Goal: Task Accomplishment & Management: Use online tool/utility

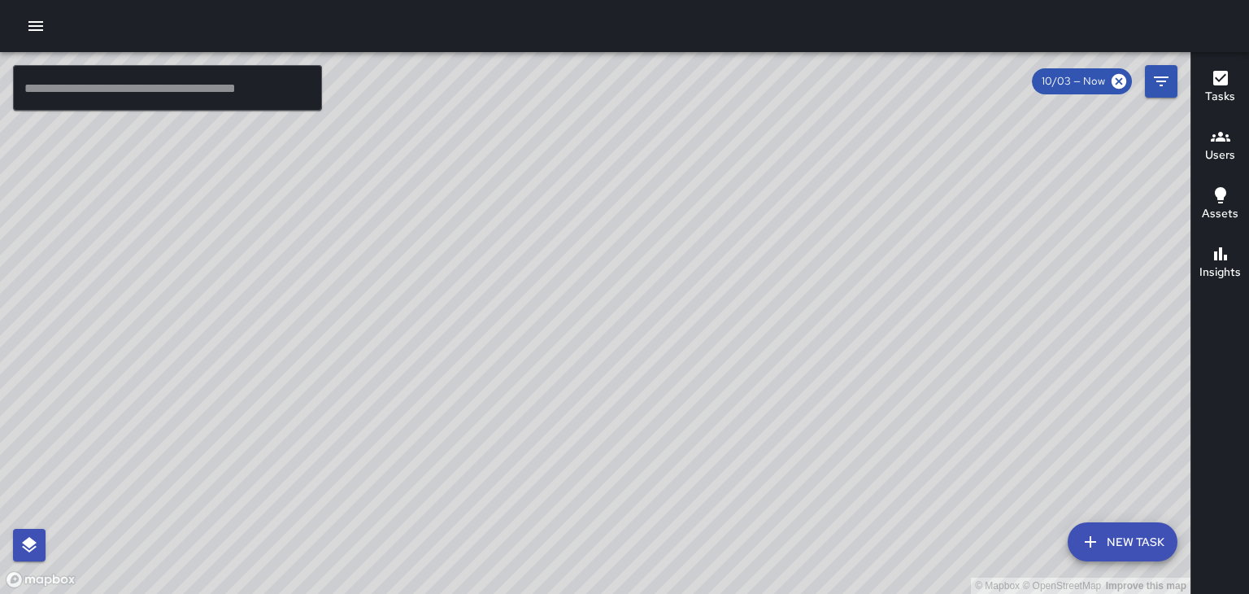
click at [1217, 136] on icon "button" at bounding box center [1221, 137] width 20 height 20
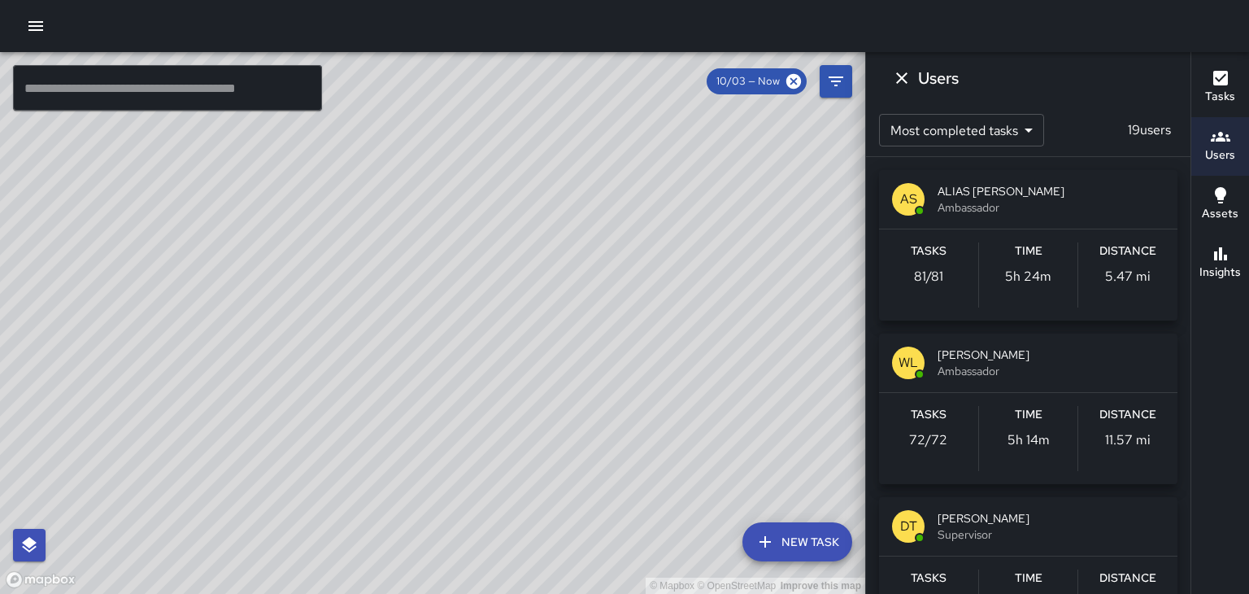
click at [1016, 194] on span "ALIAS [PERSON_NAME]" at bounding box center [1051, 191] width 227 height 16
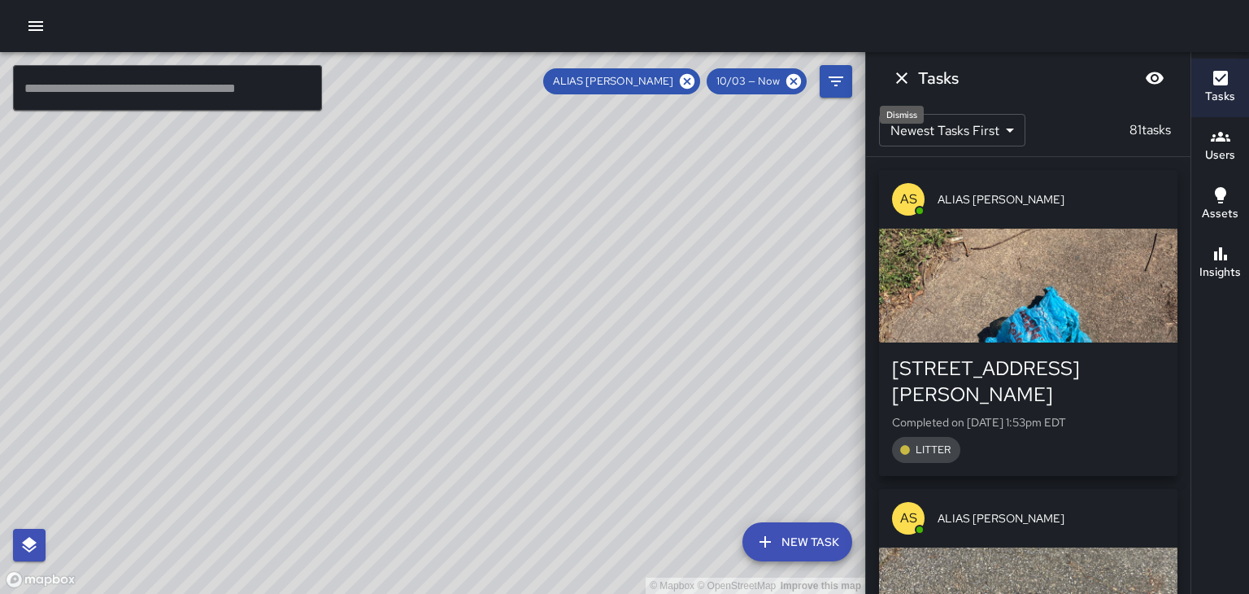
click at [900, 74] on icon "Dismiss" at bounding box center [902, 78] width 20 height 20
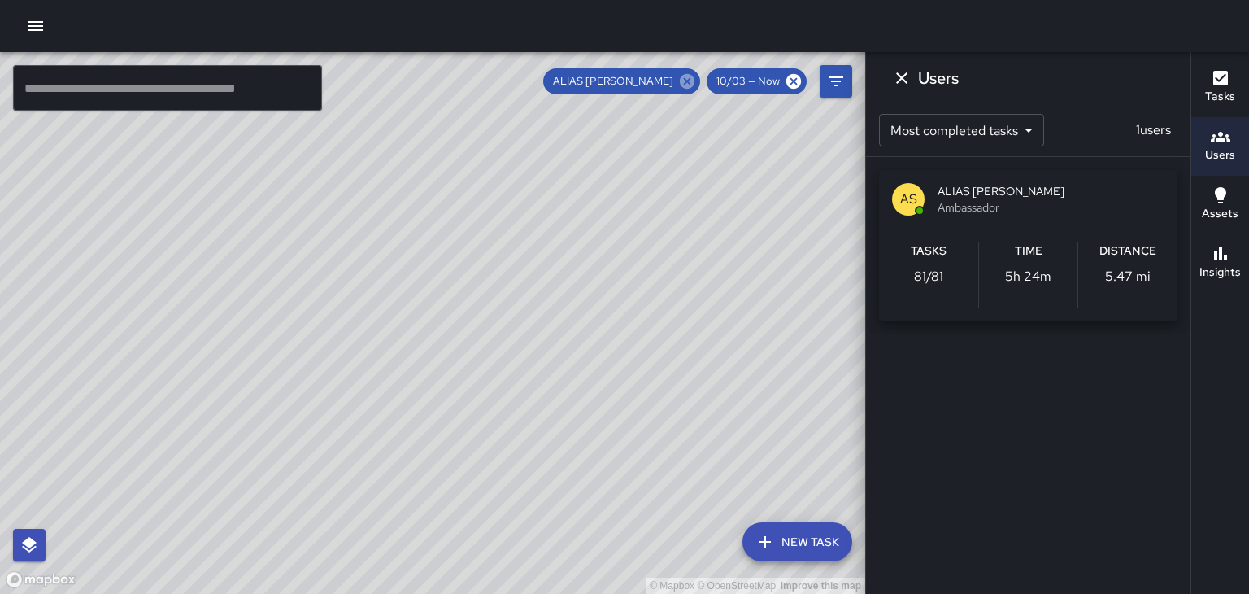
click at [689, 81] on icon at bounding box center [687, 81] width 18 height 18
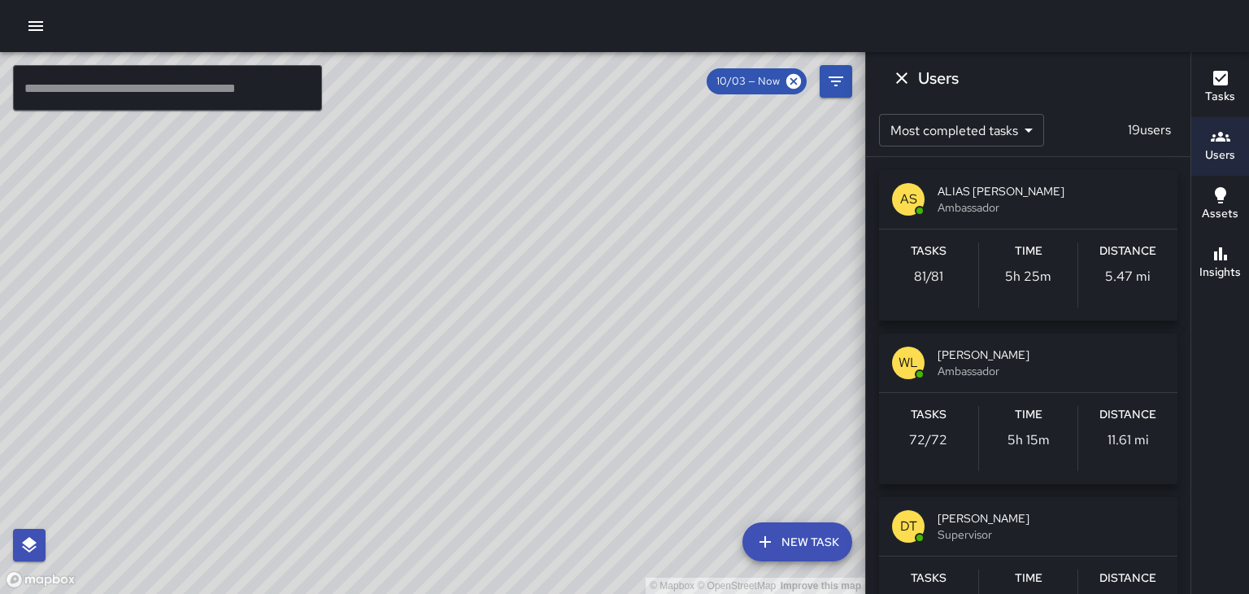
click at [936, 352] on div "[PERSON_NAME] Ambassador" at bounding box center [1028, 362] width 298 height 59
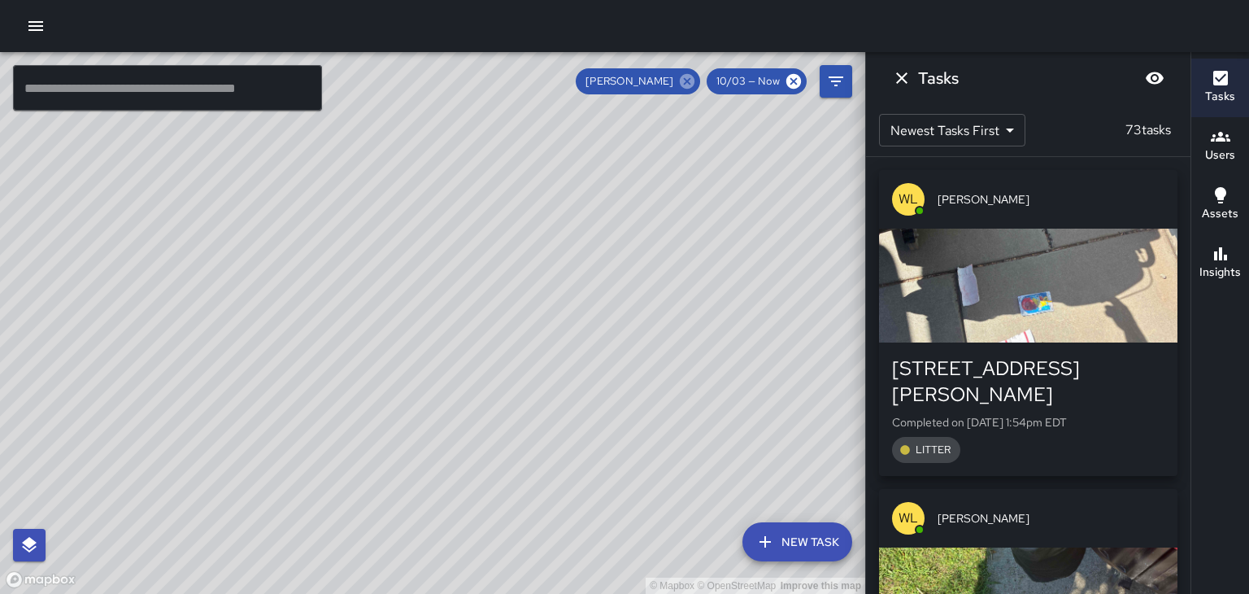
click at [694, 84] on icon at bounding box center [687, 81] width 15 height 15
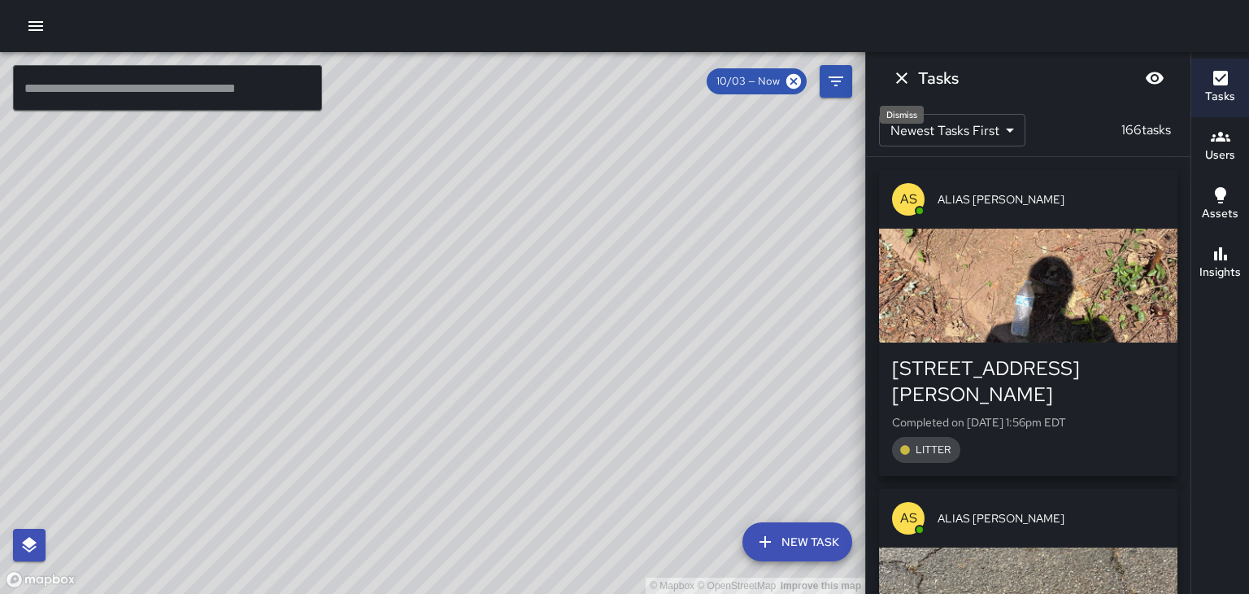
click at [903, 79] on icon "Dismiss" at bounding box center [901, 77] width 11 height 11
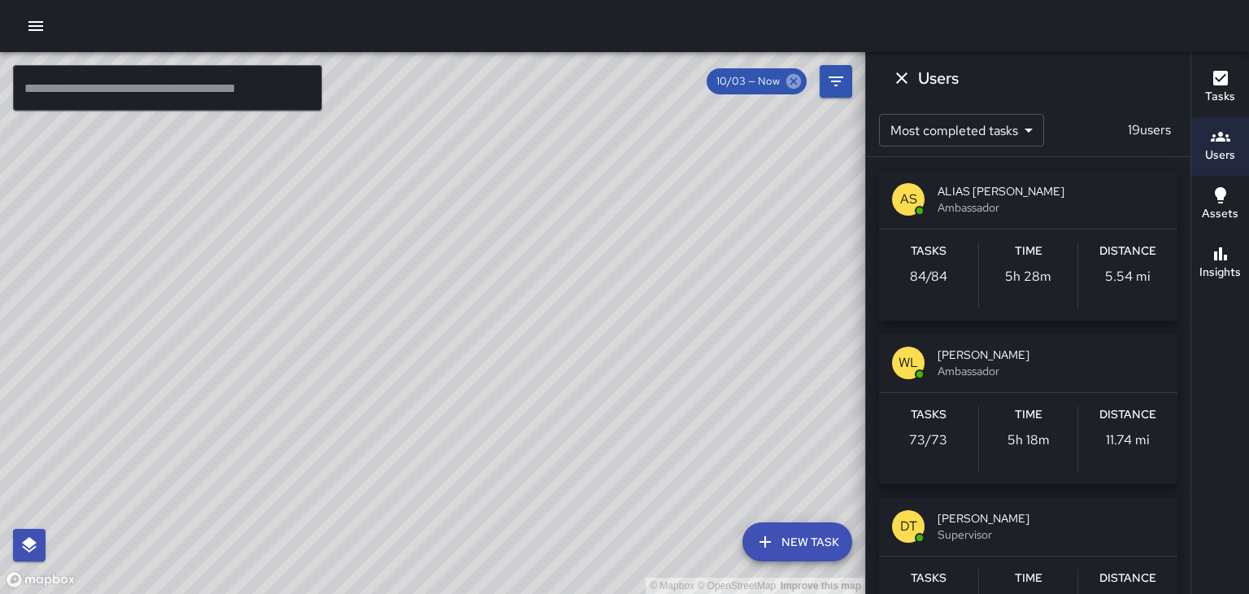
click at [793, 82] on icon at bounding box center [794, 81] width 18 height 18
click at [900, 82] on icon "Dismiss" at bounding box center [902, 78] width 20 height 20
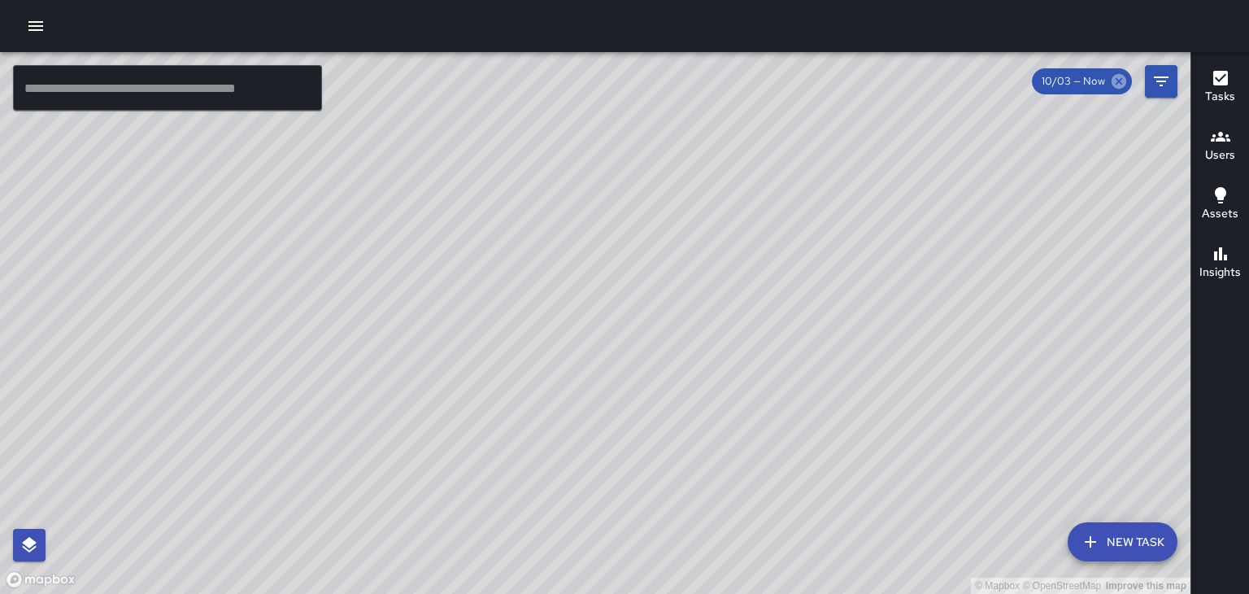
click at [1126, 85] on icon at bounding box center [1119, 81] width 18 height 18
click at [39, 30] on icon "button" at bounding box center [35, 26] width 15 height 10
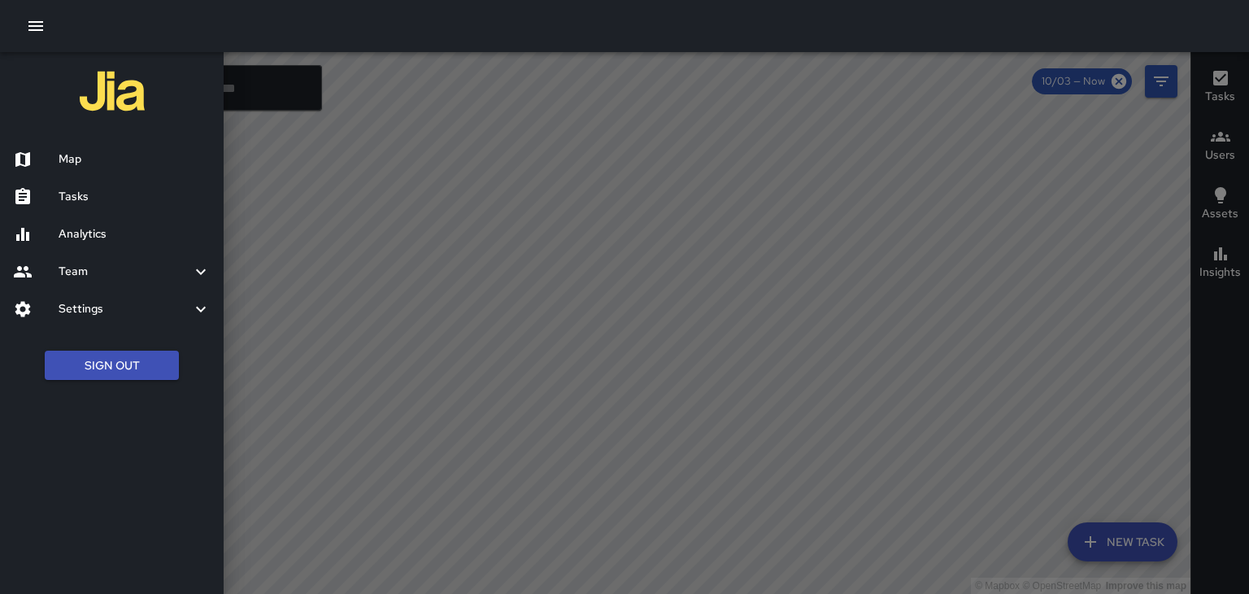
click at [93, 197] on h6 "Tasks" at bounding box center [135, 197] width 152 height 18
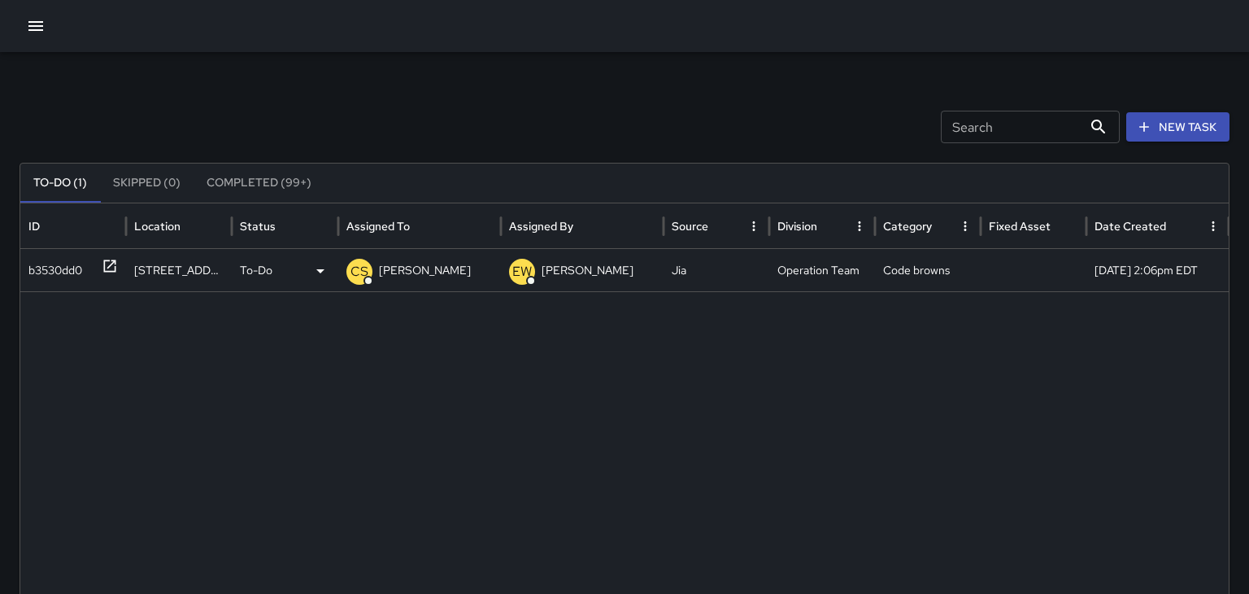
click at [390, 274] on p "[PERSON_NAME]" at bounding box center [425, 270] width 92 height 41
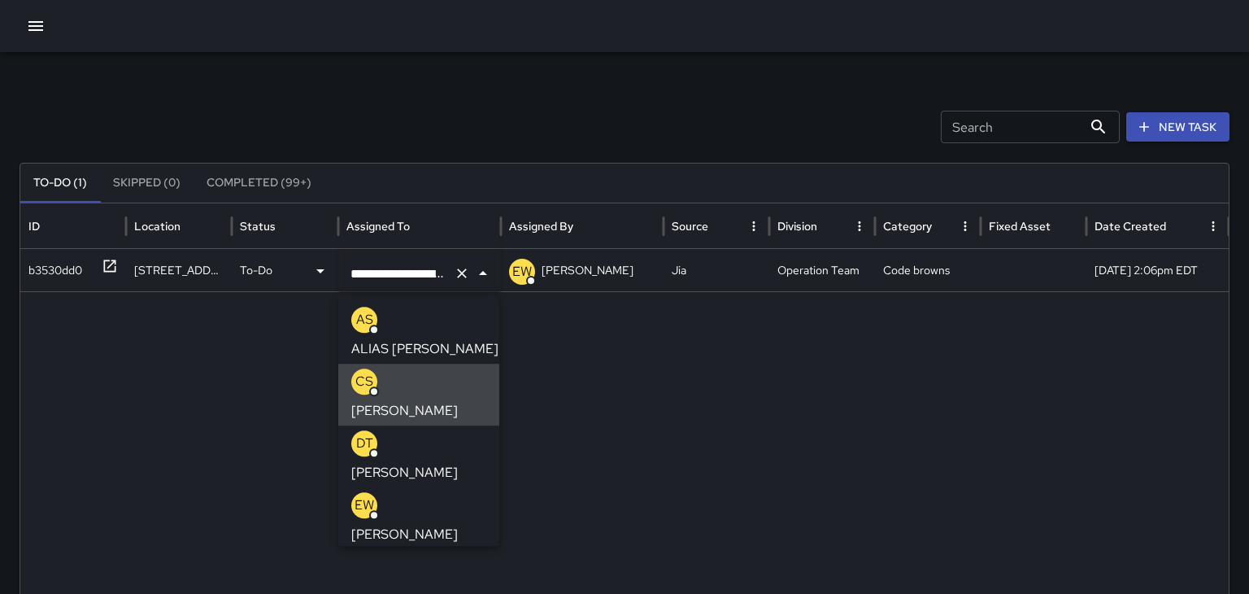
scroll to position [0, 33]
click at [461, 276] on icon "Clear" at bounding box center [462, 273] width 16 height 16
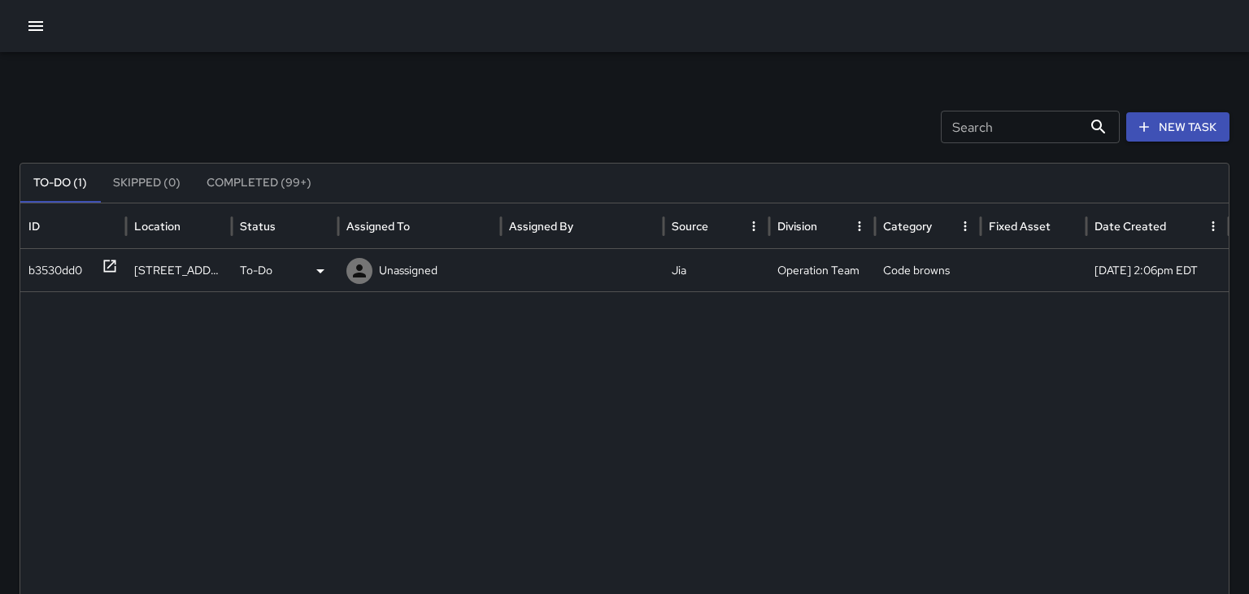
click at [395, 274] on p "Unassigned" at bounding box center [408, 270] width 59 height 41
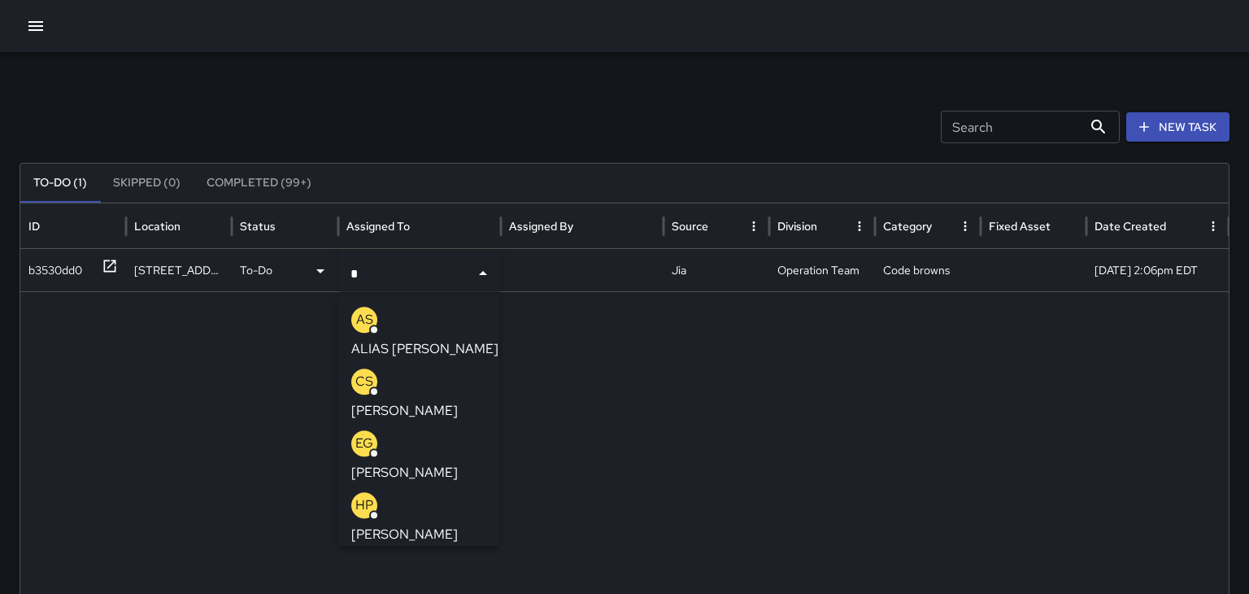
type input "**"
click at [403, 407] on p "[PERSON_NAME] BLOWERS" at bounding box center [437, 411] width 172 height 20
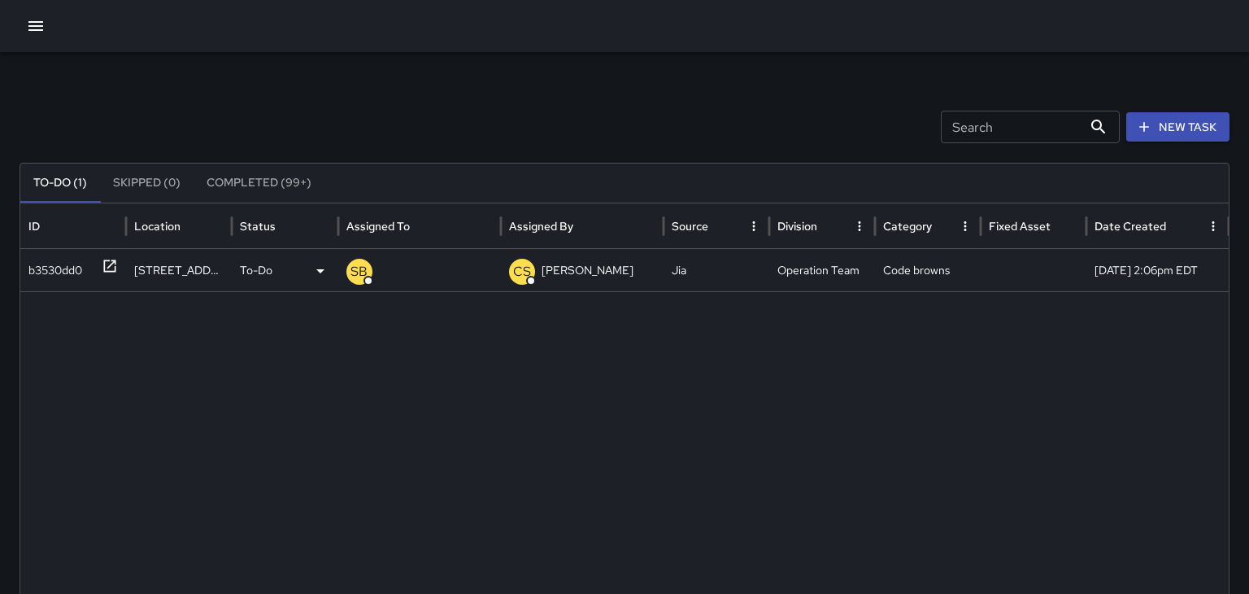
click at [110, 264] on icon at bounding box center [110, 266] width 16 height 16
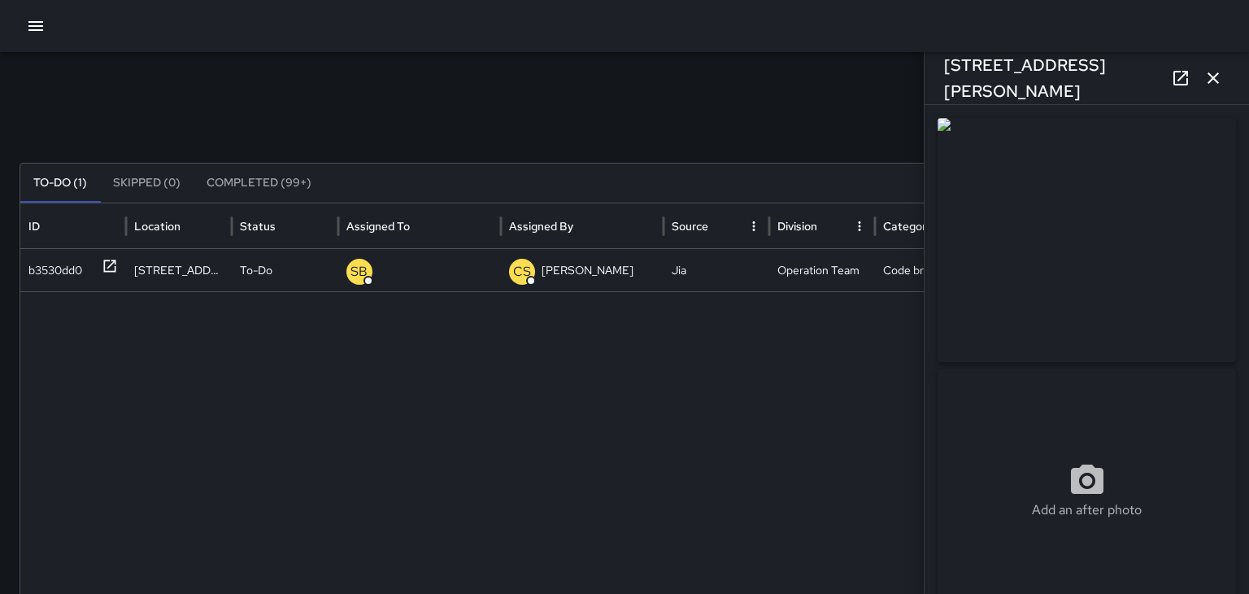
click at [1215, 83] on icon "button" at bounding box center [1214, 78] width 20 height 20
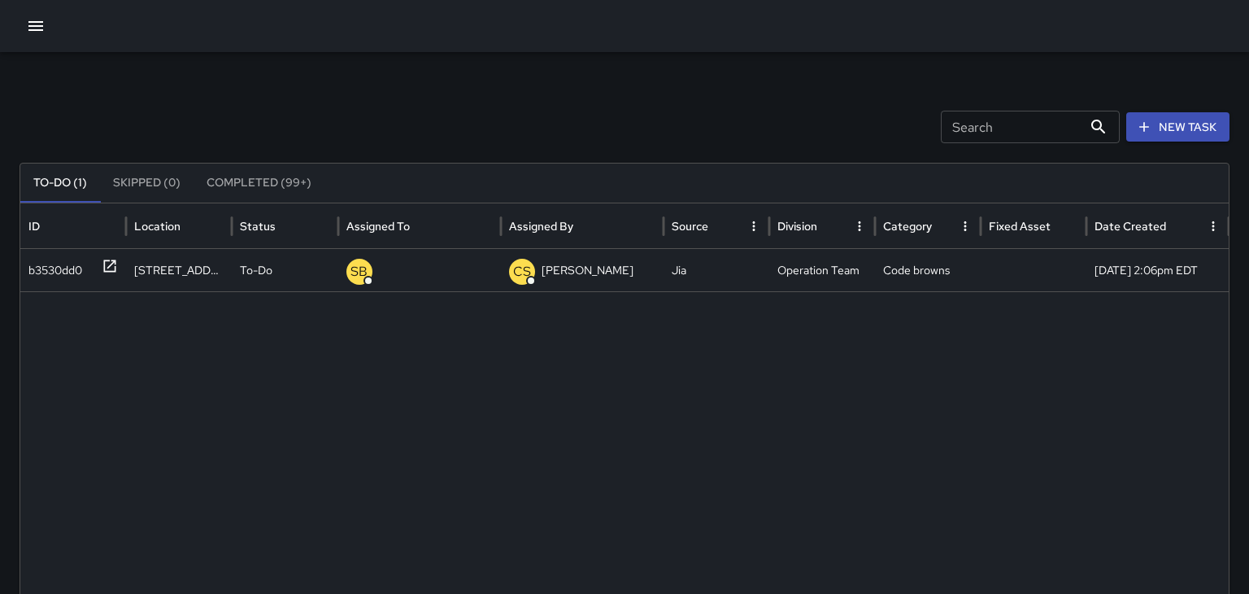
click at [34, 24] on icon "button" at bounding box center [36, 26] width 20 height 20
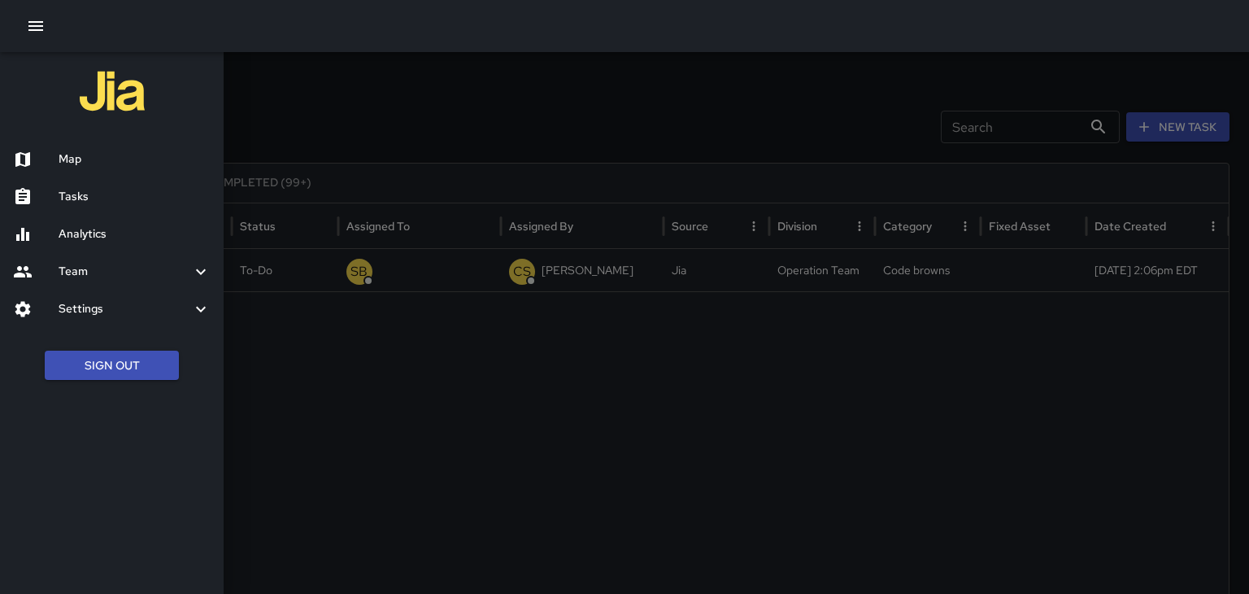
click at [78, 157] on h6 "Map" at bounding box center [135, 159] width 152 height 18
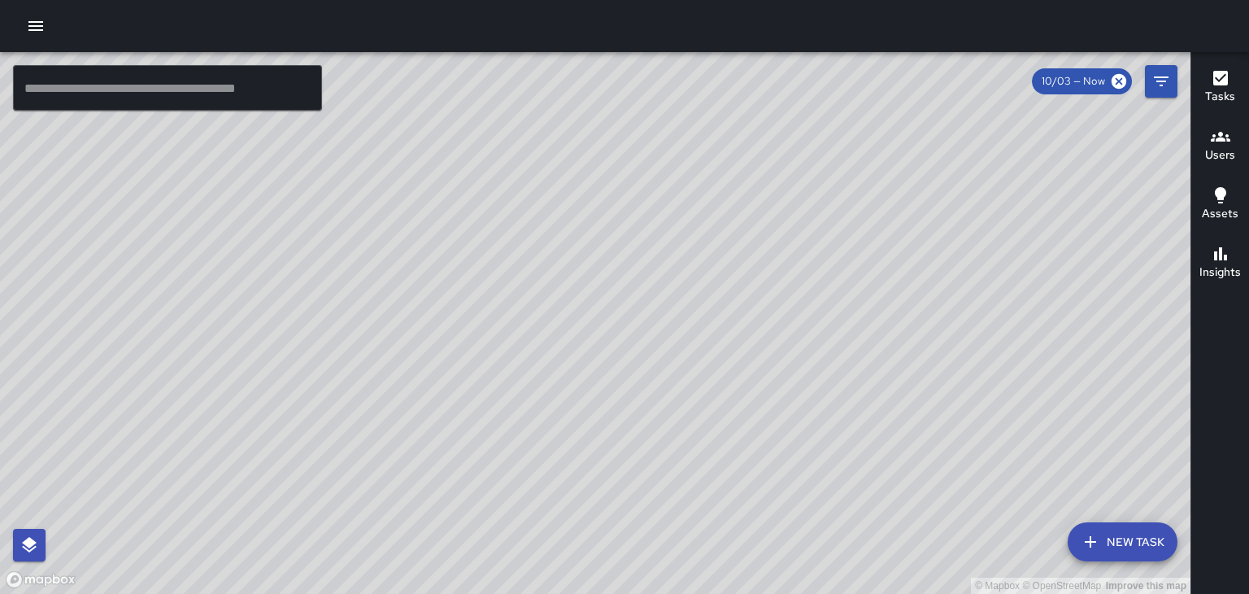
click at [1228, 141] on icon "button" at bounding box center [1221, 137] width 20 height 10
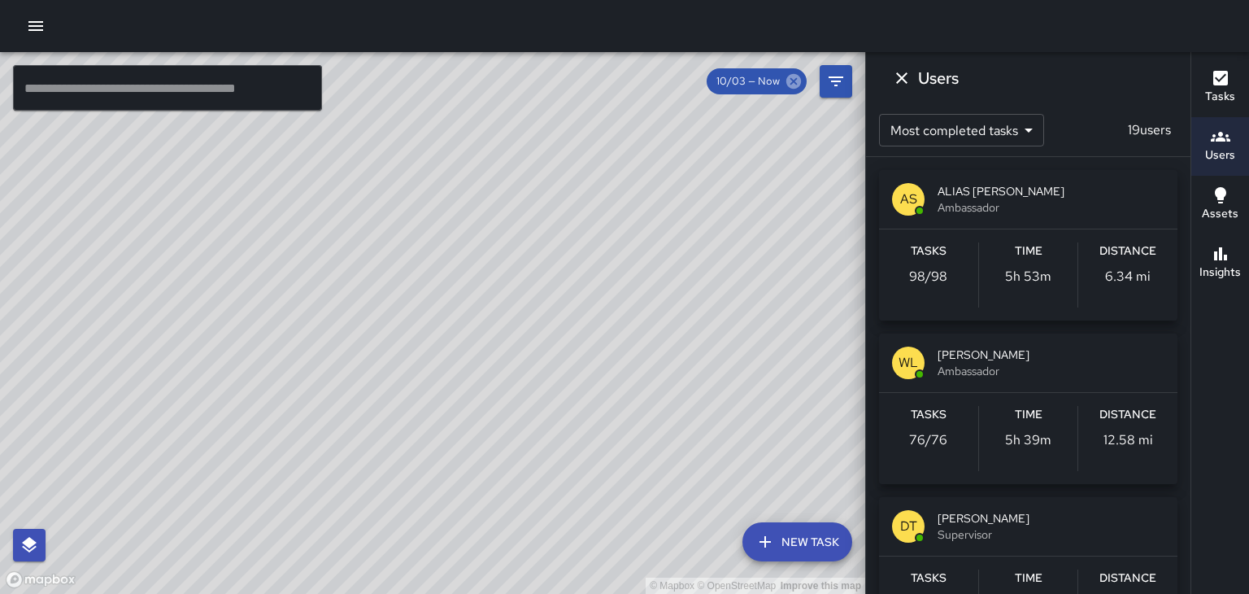
click at [792, 79] on icon at bounding box center [794, 81] width 18 height 18
click at [902, 76] on icon "Dismiss" at bounding box center [901, 77] width 11 height 11
